Goal: Task Accomplishment & Management: Manage account settings

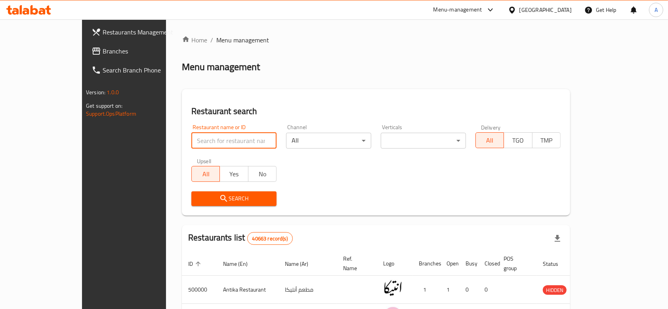
click at [225, 146] on input "search" at bounding box center [233, 141] width 85 height 16
type input "tagen"
click button "Search" at bounding box center [233, 198] width 85 height 15
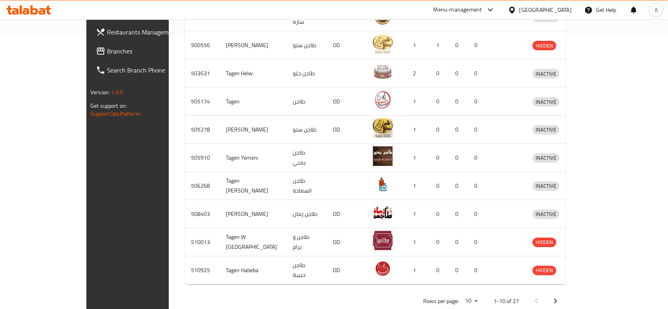
scroll to position [278, 0]
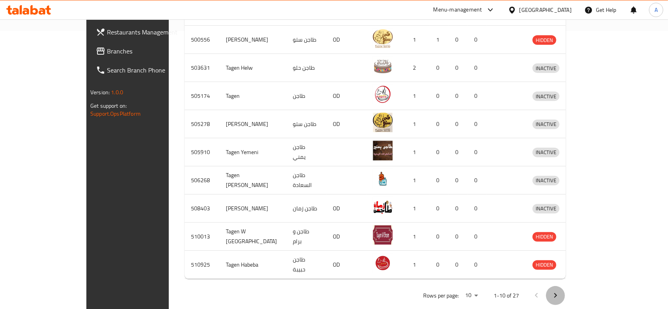
click at [560, 291] on icon "Next page" at bounding box center [556, 296] width 10 height 10
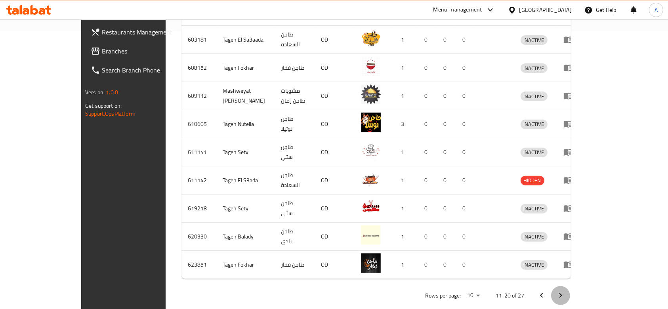
click at [562, 293] on icon "Next page" at bounding box center [561, 295] width 3 height 5
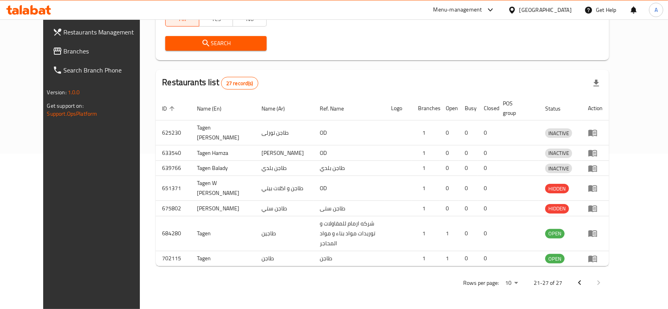
scroll to position [204, 0]
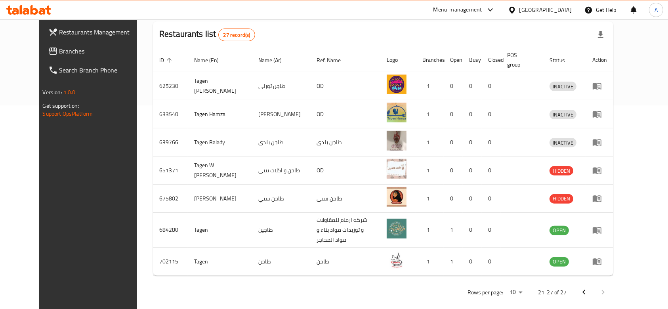
click at [629, 236] on div "Home / Menu management Menu management Restaurant search Restaurant name or ID …" at bounding box center [383, 67] width 492 height 503
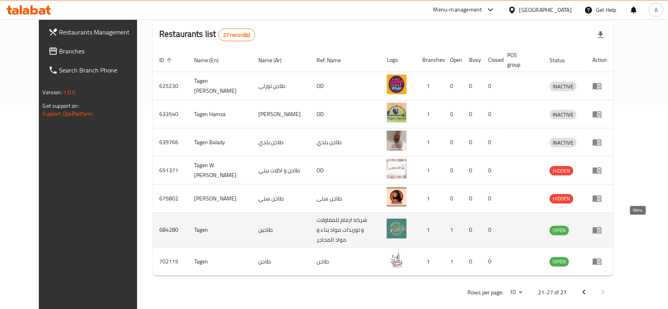
click at [601, 229] on icon "enhanced table" at bounding box center [599, 230] width 3 height 3
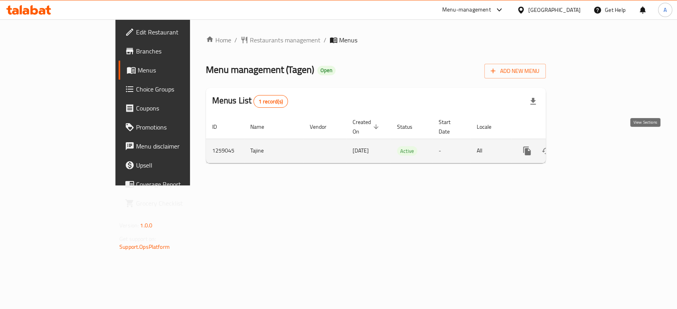
click at [589, 146] on icon "enhanced table" at bounding box center [584, 151] width 10 height 10
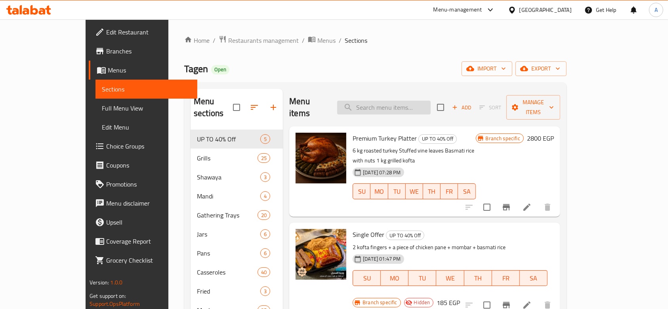
click at [431, 101] on input "search" at bounding box center [384, 108] width 94 height 14
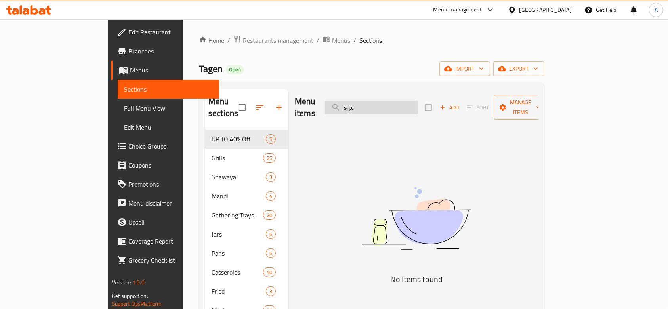
type input "s"
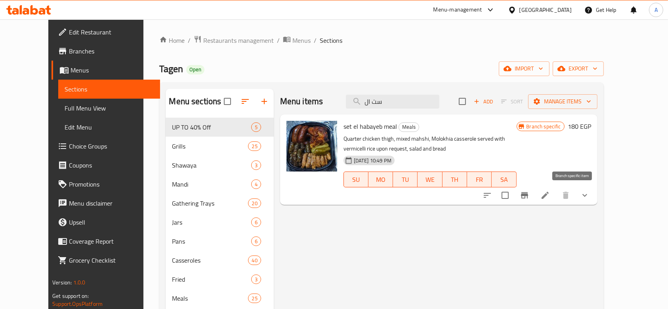
type input "ست ال"
click at [528, 195] on icon "Branch-specific-item" at bounding box center [524, 195] width 7 height 6
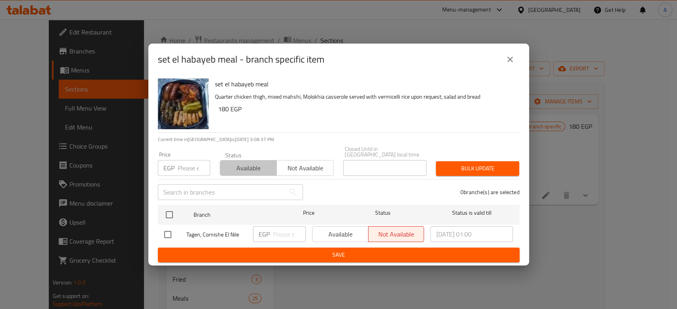
click at [256, 164] on span "Available" at bounding box center [248, 168] width 50 height 11
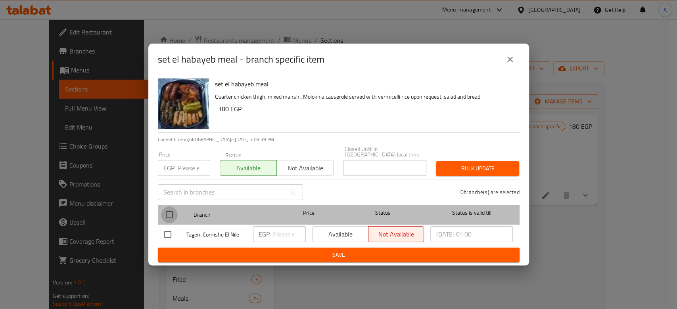
click at [166, 211] on input "checkbox" at bounding box center [169, 215] width 17 height 17
checkbox input "true"
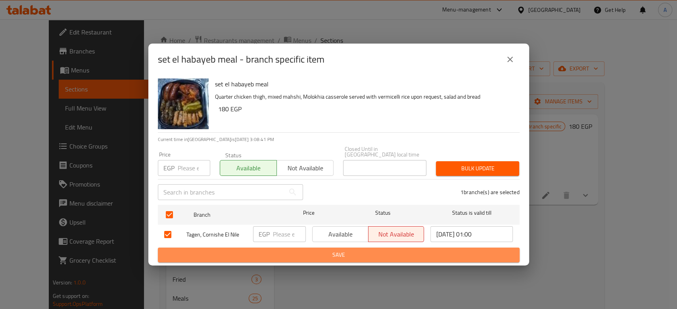
click at [276, 250] on span "Save" at bounding box center [338, 255] width 349 height 10
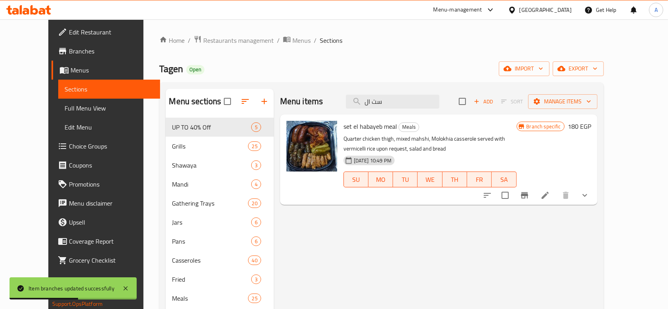
click at [351, 125] on span "set el habayeb meal" at bounding box center [371, 126] width 54 height 12
copy h6 "set el habayeb meal"
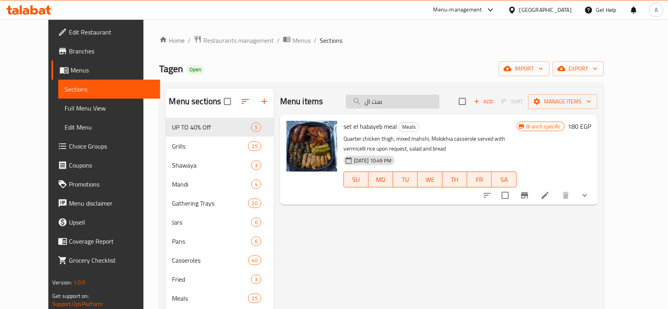
click at [412, 101] on input "ست ال" at bounding box center [393, 102] width 94 height 14
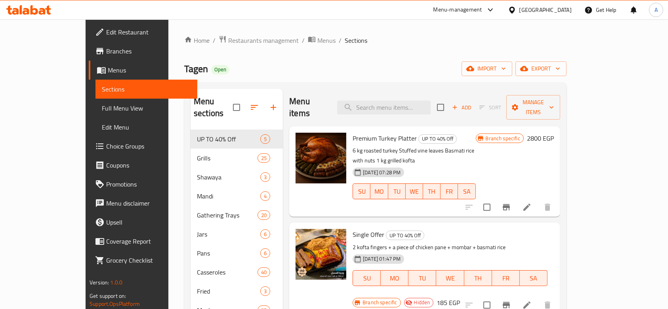
paste input "set el habayeb meal"
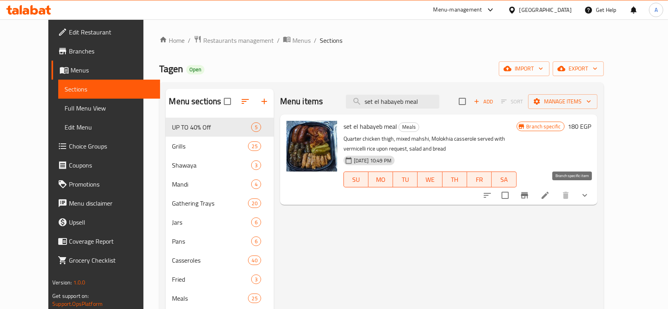
type input "set el habayeb meal"
click at [528, 195] on icon "Branch-specific-item" at bounding box center [524, 195] width 7 height 6
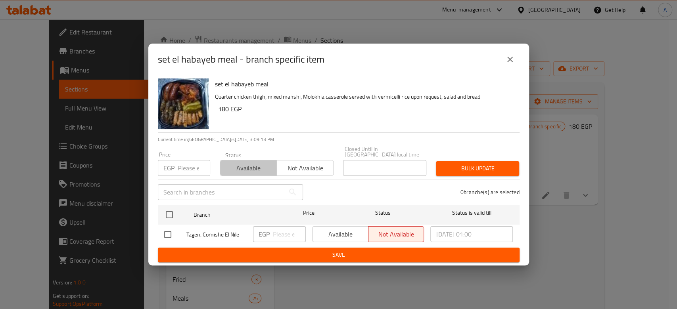
click at [251, 163] on span "Available" at bounding box center [248, 168] width 50 height 11
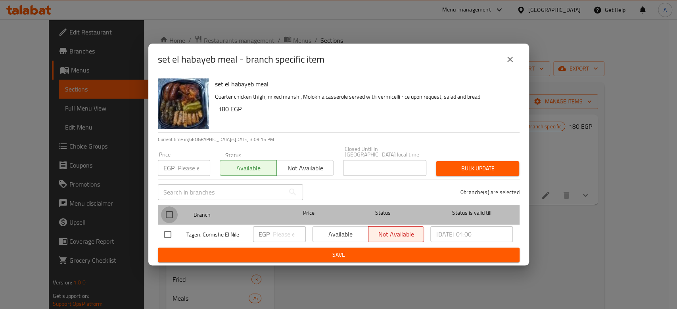
click at [163, 214] on input "checkbox" at bounding box center [169, 215] width 17 height 17
checkbox input "true"
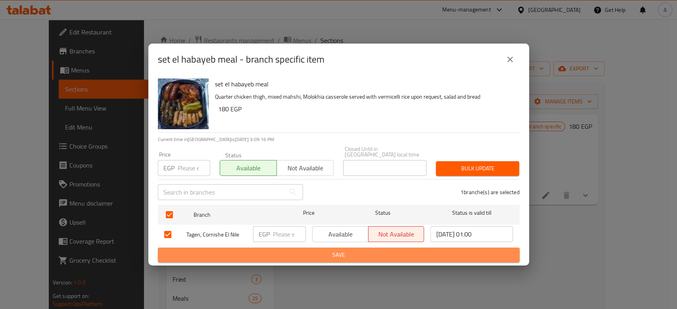
click at [217, 250] on span "Save" at bounding box center [338, 255] width 349 height 10
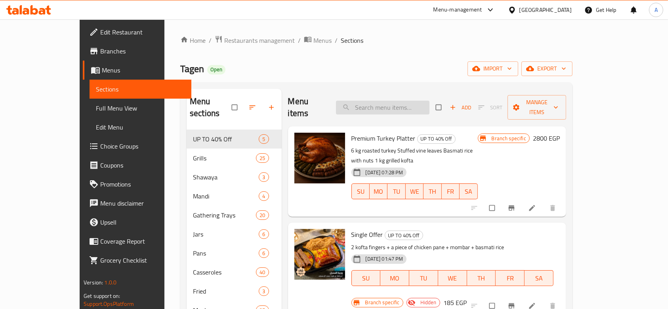
click at [405, 103] on input "search" at bounding box center [383, 108] width 94 height 14
paste input "set el habayeb meal"
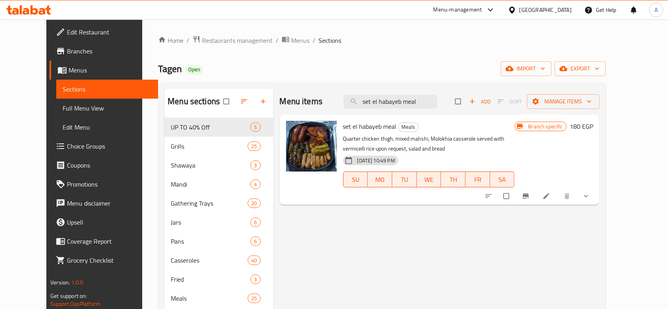
type input "set el habayeb meal"
click at [495, 8] on icon at bounding box center [491, 10] width 10 height 10
click at [454, 87] on div "Restaurant-Management" at bounding box center [453, 87] width 62 height 9
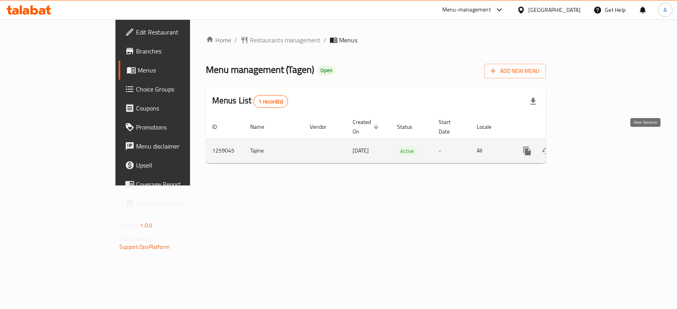
click at [589, 146] on icon "enhanced table" at bounding box center [584, 151] width 10 height 10
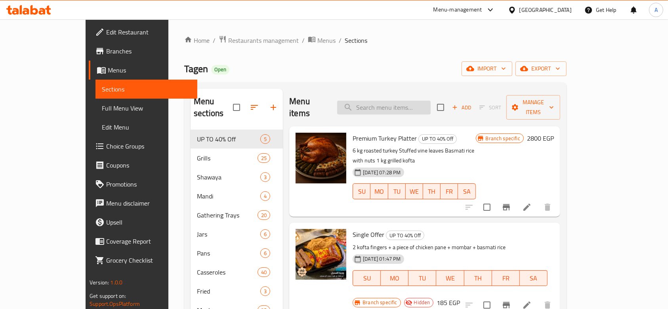
click at [422, 106] on input "search" at bounding box center [384, 108] width 94 height 14
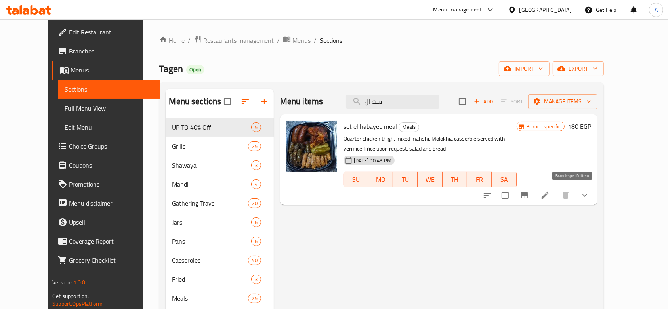
type input "ست ال"
click at [528, 195] on icon "Branch-specific-item" at bounding box center [524, 195] width 7 height 6
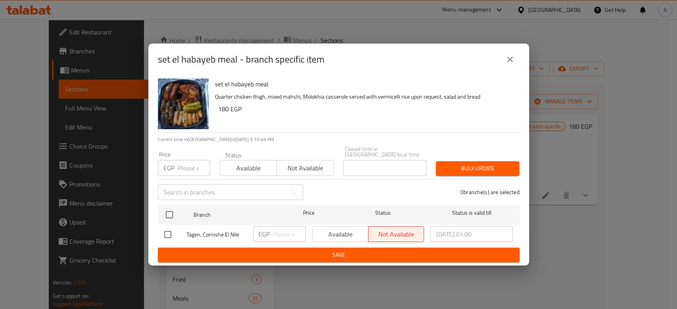
click at [270, 166] on span "Available" at bounding box center [248, 168] width 50 height 11
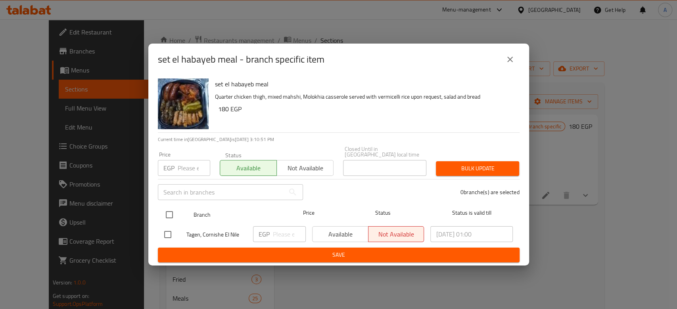
click at [168, 212] on input "checkbox" at bounding box center [169, 215] width 17 height 17
checkbox input "true"
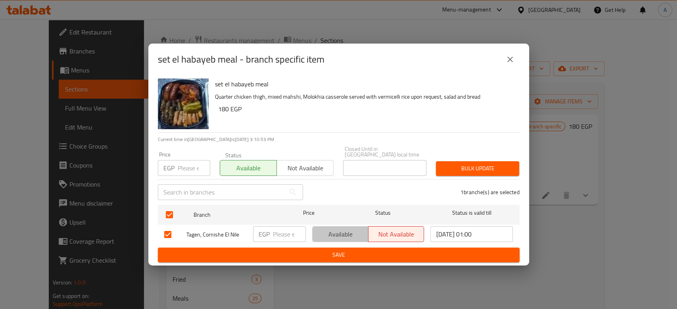
click at [326, 234] on span "Available" at bounding box center [341, 234] width 50 height 11
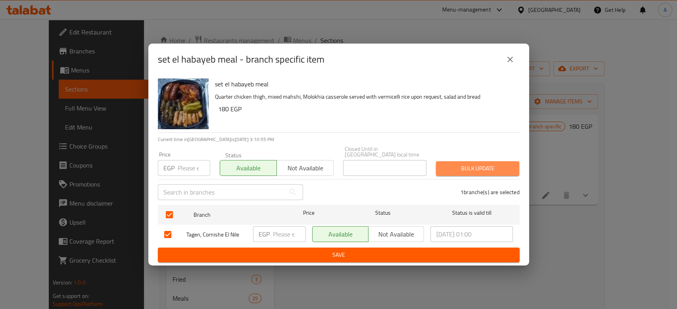
click at [457, 165] on span "Bulk update" at bounding box center [477, 169] width 71 height 10
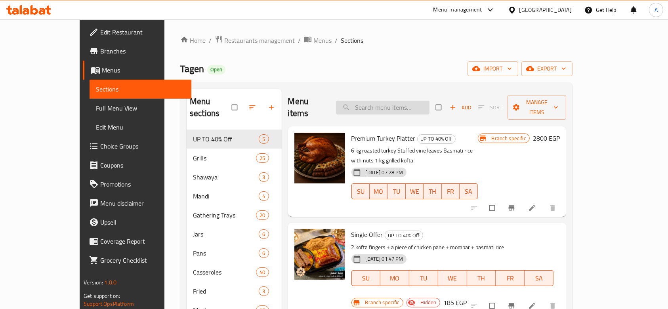
click at [403, 107] on input "search" at bounding box center [383, 108] width 94 height 14
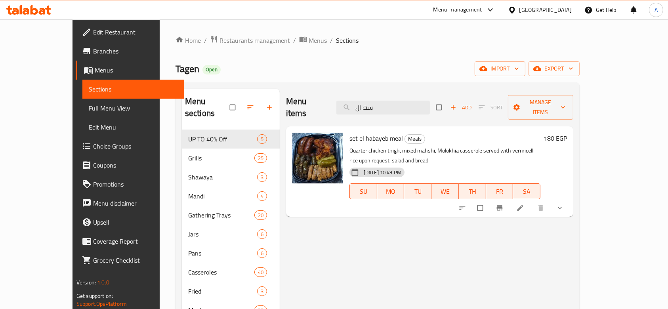
type input "ست ال"
click at [532, 202] on li at bounding box center [521, 208] width 22 height 13
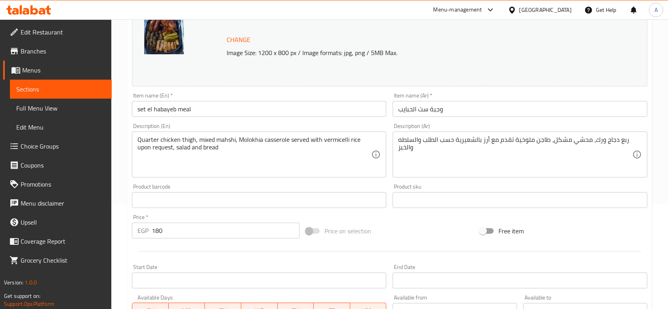
scroll to position [105, 0]
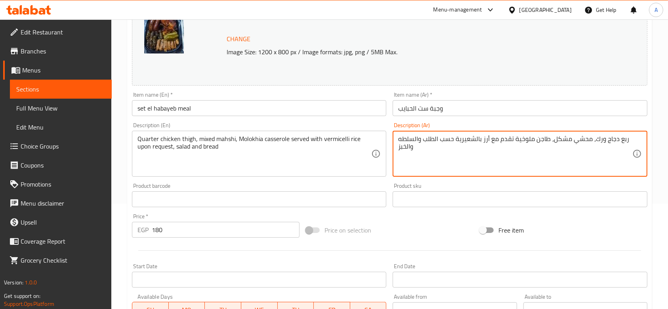
drag, startPoint x: 514, startPoint y: 140, endPoint x: 424, endPoint y: 139, distance: 89.6
click at [510, 163] on textarea "ربع دجاج ورك، محشي مشكل، طاجن ملوخية تقدم مع أرز بالشعيرية حسب الطلب والسلطه وا…" at bounding box center [515, 154] width 234 height 38
drag, startPoint x: 490, startPoint y: 136, endPoint x: 425, endPoint y: 134, distance: 65.4
click at [426, 134] on div "ربع دجاج ورك، محشي مشكل، طاجن ملوخية تقدم مع أرز بالشعيرية حسب الطلب والسلطه وا…" at bounding box center [520, 154] width 254 height 46
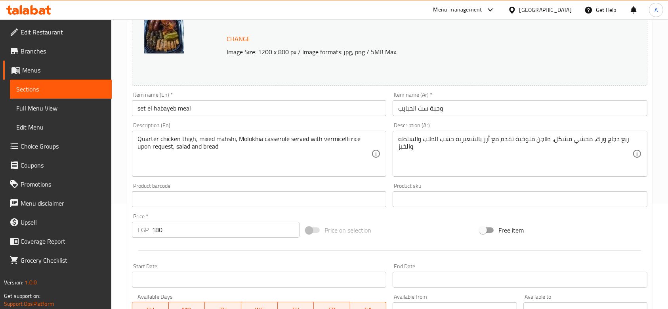
drag, startPoint x: 425, startPoint y: 134, endPoint x: 420, endPoint y: 141, distance: 8.6
click at [420, 141] on div "ربع دجاج ورك، محشي مشكل، طاجن ملوخية تقدم مع أرز بالشعيرية حسب الطلب والسلطه وا…" at bounding box center [520, 154] width 254 height 46
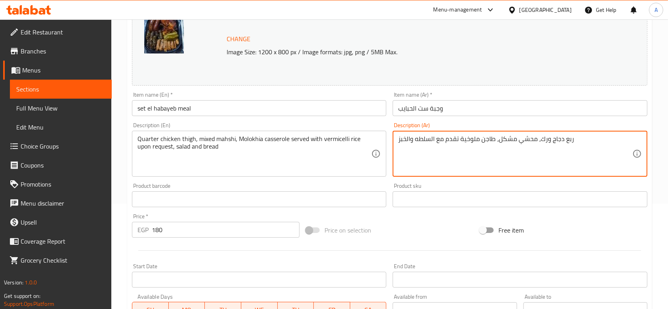
type textarea "ربع دجاج ورك، محشي مشكل، طاجن ملوخية تقدم مع السلطه والخبز"
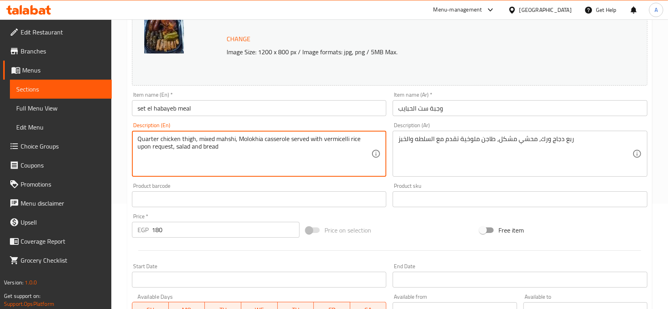
click at [322, 139] on textarea "Quarter chicken thigh, mixed mahshi, Molokhia casserole served with vermicelli …" at bounding box center [255, 154] width 234 height 38
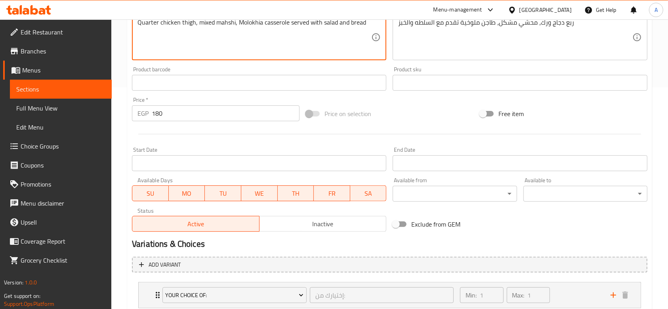
scroll to position [275, 0]
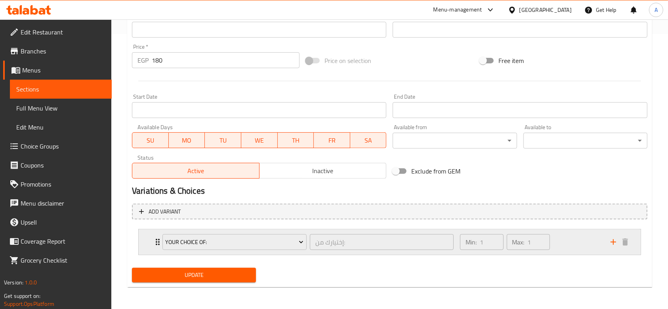
click at [153, 246] on icon "Expand" at bounding box center [158, 242] width 10 height 10
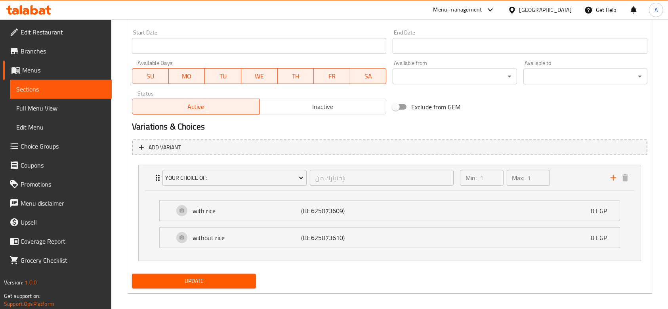
scroll to position [345, 0]
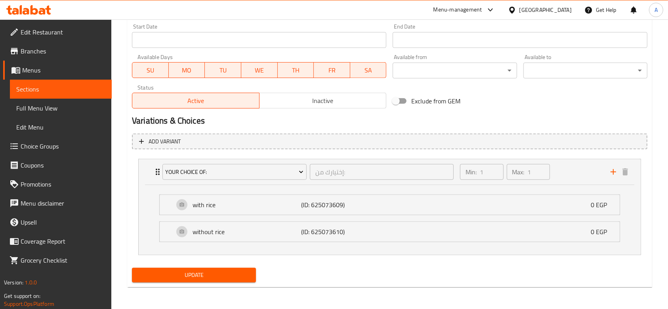
type textarea "Quarter chicken thigh, mixed mahshi, Molokhia casserole served with salad and b…"
click at [237, 275] on span "Update" at bounding box center [193, 275] width 111 height 10
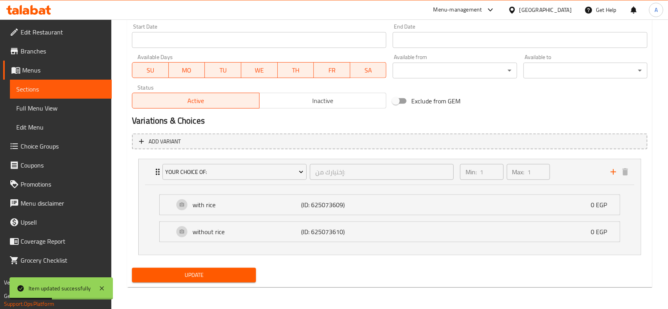
click at [29, 128] on span "Edit Menu" at bounding box center [60, 127] width 89 height 10
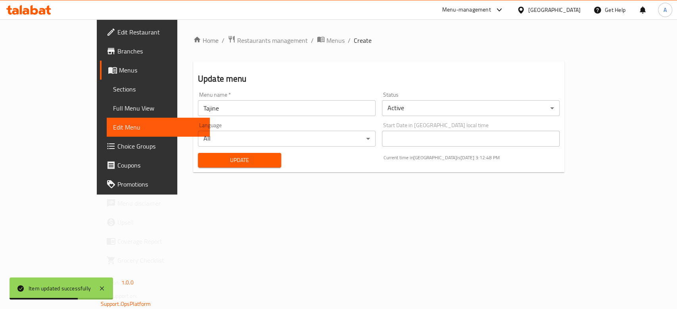
click at [117, 146] on span "Choice Groups" at bounding box center [160, 147] width 86 height 10
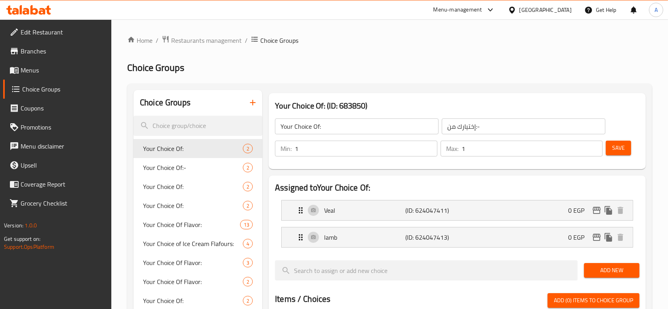
click at [184, 127] on input "search" at bounding box center [198, 126] width 129 height 20
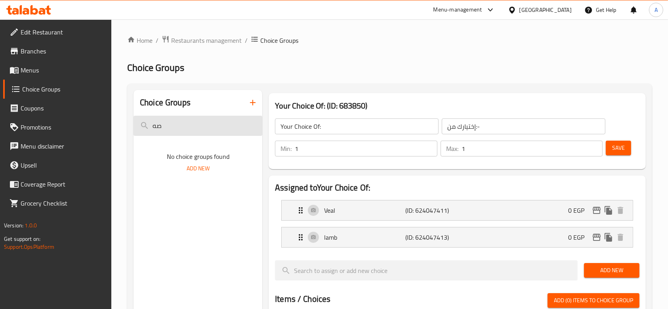
type input "ص"
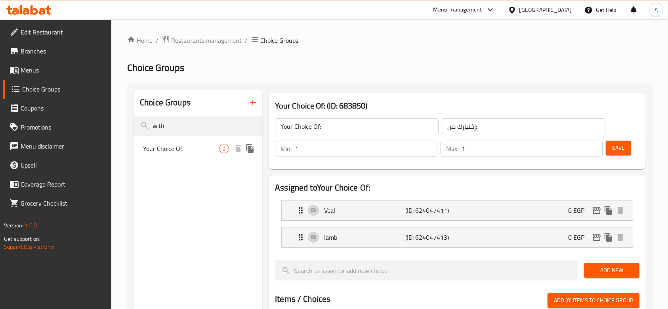
type input "with"
click at [172, 148] on span "Your Choice Of:" at bounding box center [181, 149] width 76 height 10
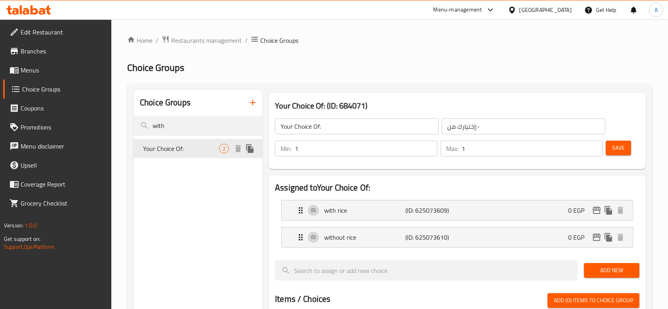
type input "إختيارك من:"
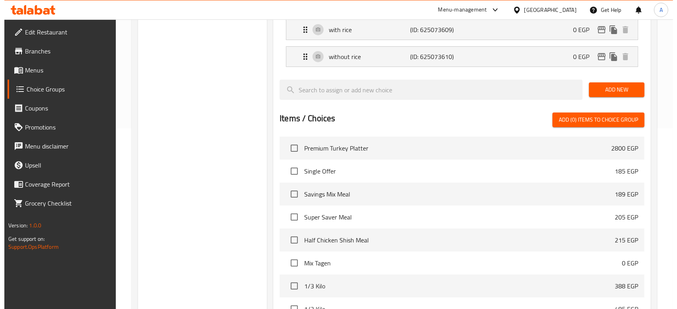
scroll to position [277, 0]
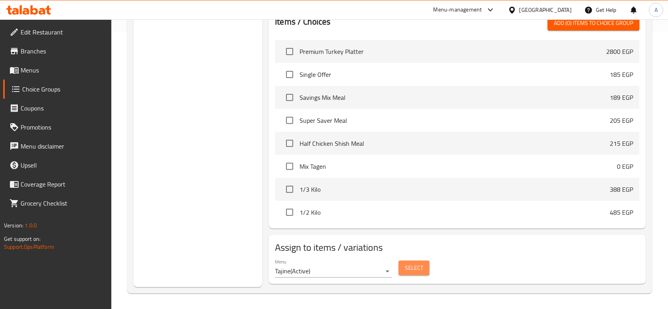
click at [415, 265] on span "Select" at bounding box center [414, 268] width 18 height 10
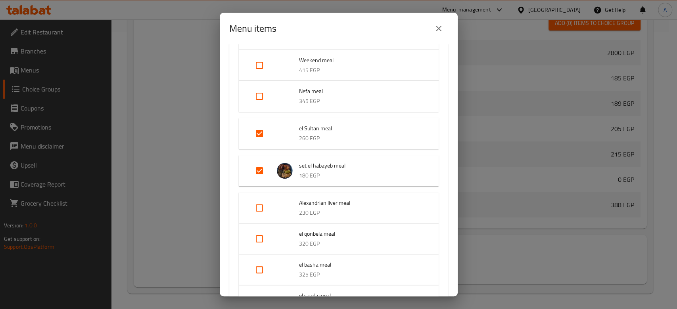
scroll to position [687, 0]
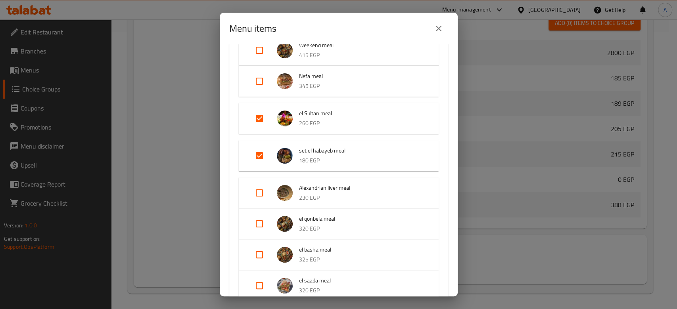
click at [258, 154] on input "Expand" at bounding box center [259, 155] width 19 height 19
checkbox input "false"
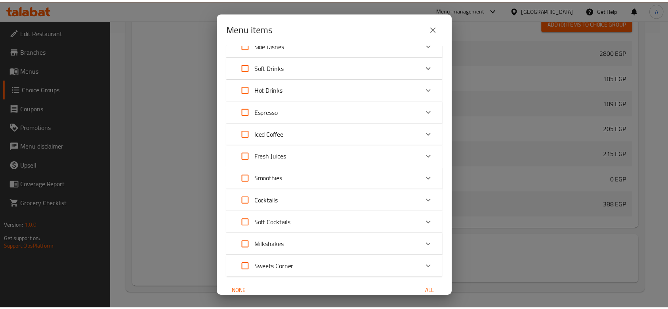
scroll to position [1251, 0]
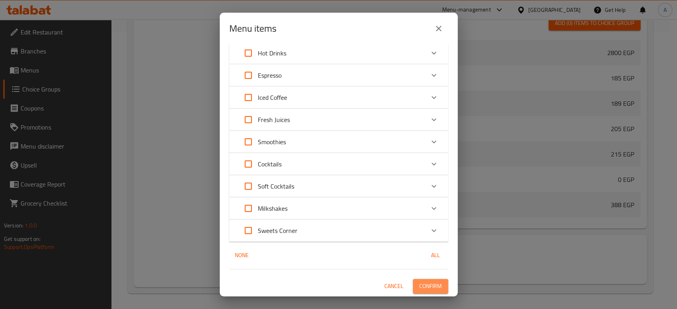
click at [419, 288] on span "Confirm" at bounding box center [430, 286] width 23 height 10
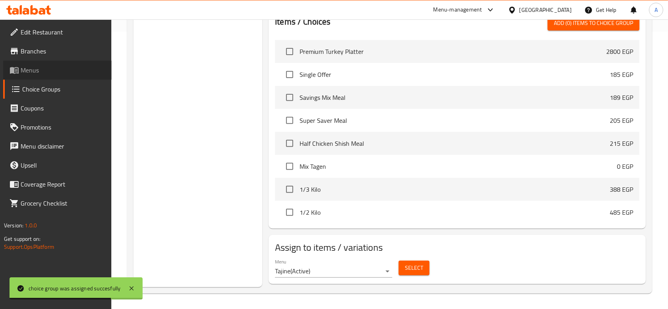
click at [73, 70] on span "Menus" at bounding box center [63, 70] width 85 height 10
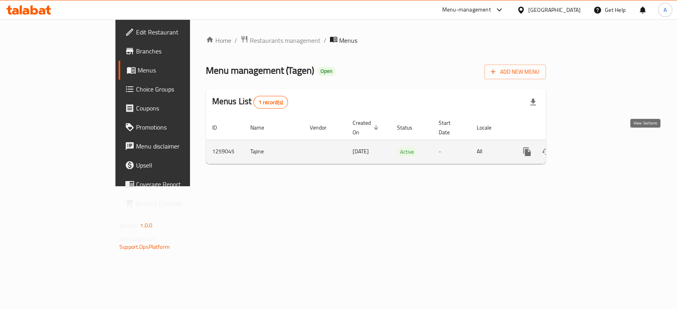
click at [593, 148] on link "enhanced table" at bounding box center [583, 151] width 19 height 19
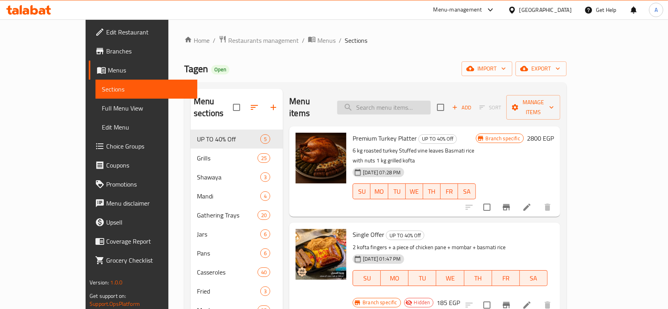
click at [431, 101] on input "search" at bounding box center [384, 108] width 94 height 14
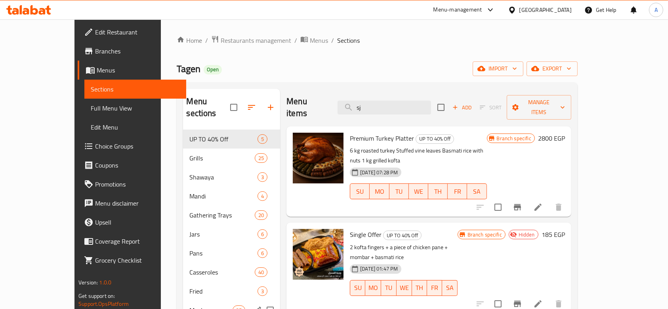
type input "s"
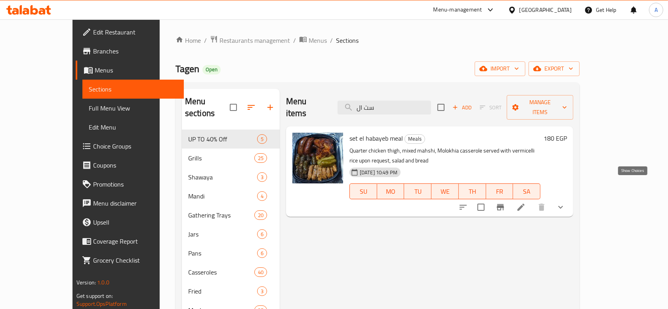
type input "ست ال"
click at [566, 203] on icon "show more" at bounding box center [561, 208] width 10 height 10
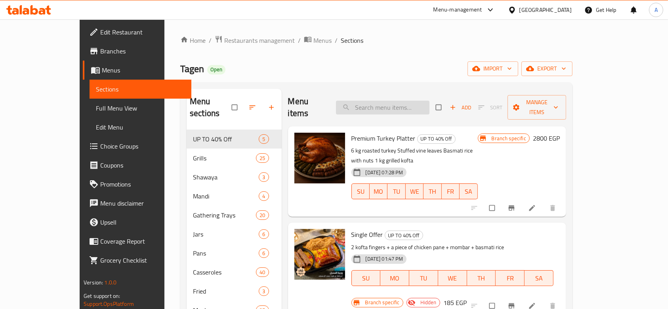
click at [428, 101] on input "search" at bounding box center [383, 108] width 94 height 14
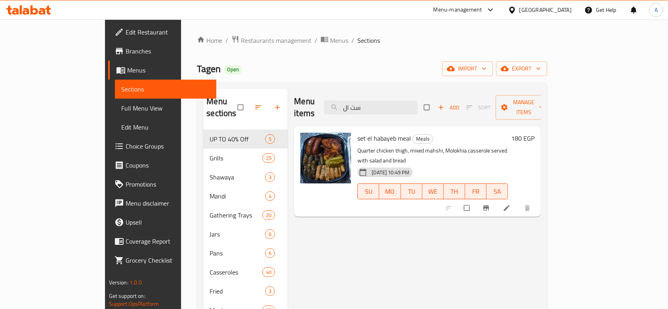
type input "ست ال"
